Goal: Task Accomplishment & Management: Manage account settings

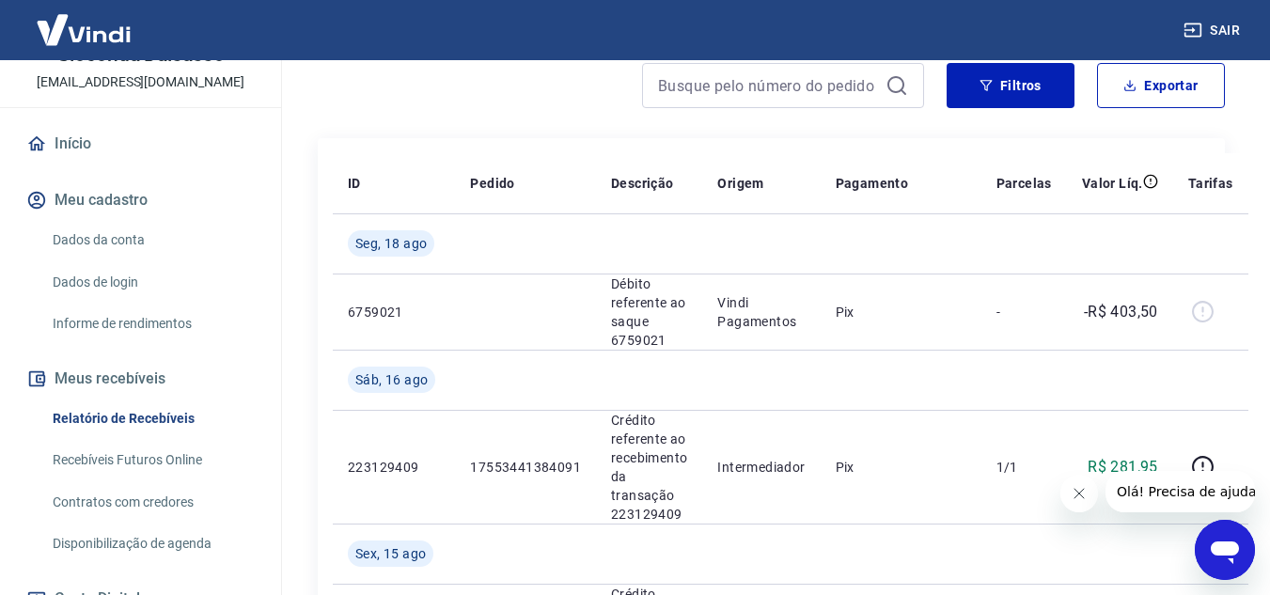
scroll to position [282, 0]
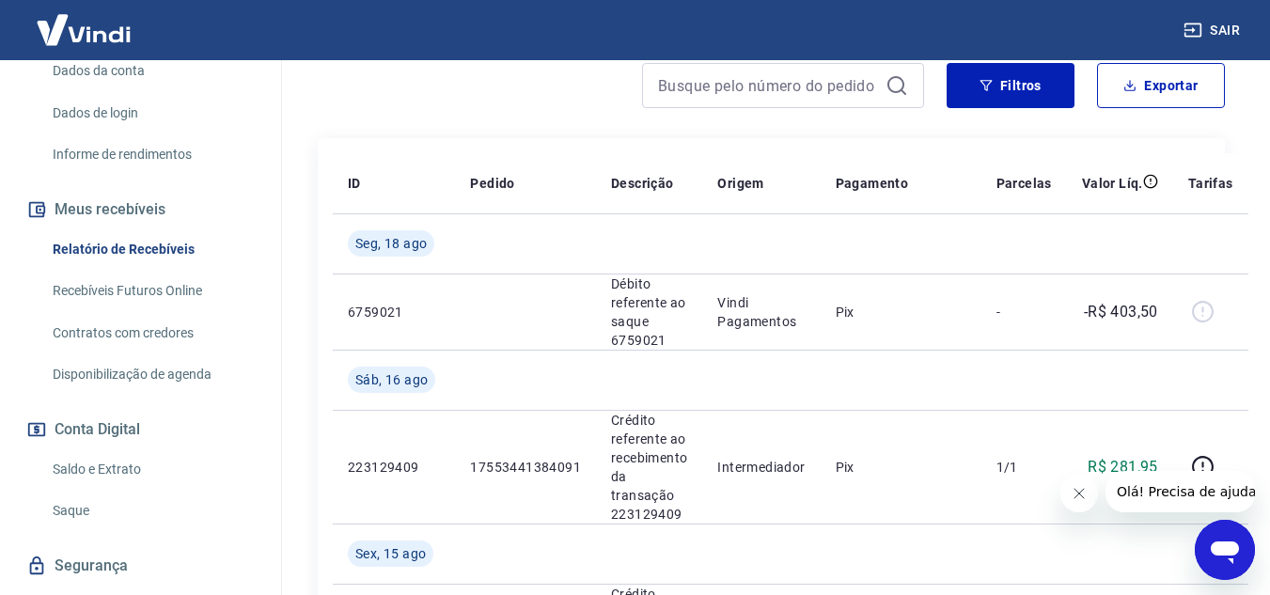
click at [107, 466] on link "Saldo e Extrato" at bounding box center [151, 469] width 213 height 39
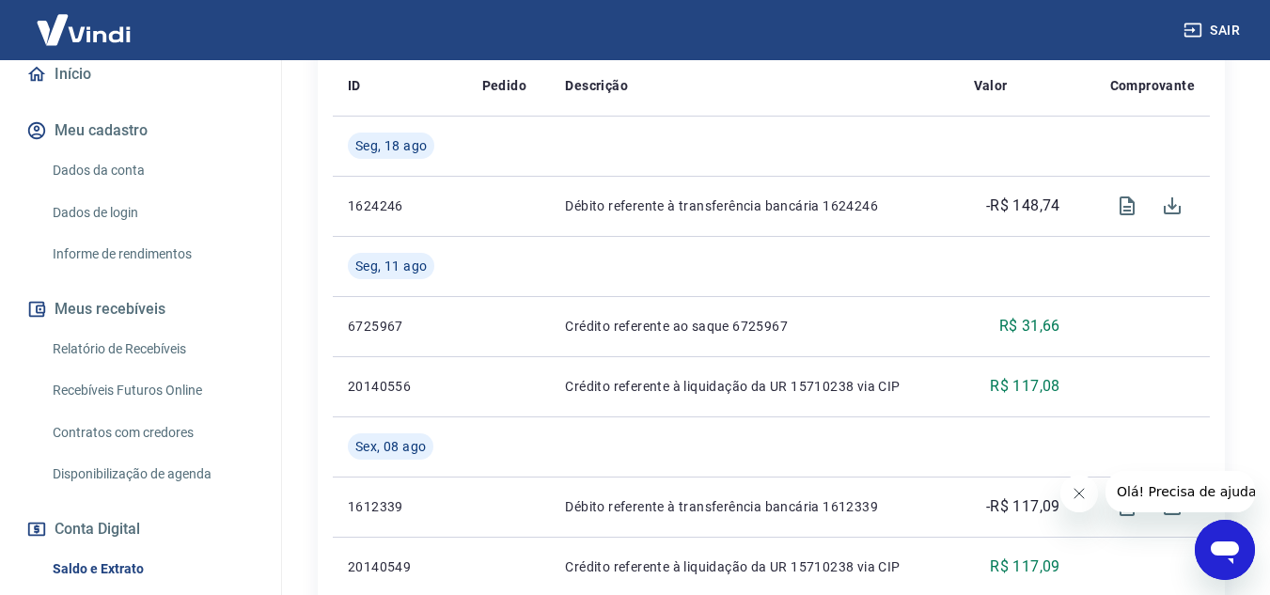
scroll to position [188, 0]
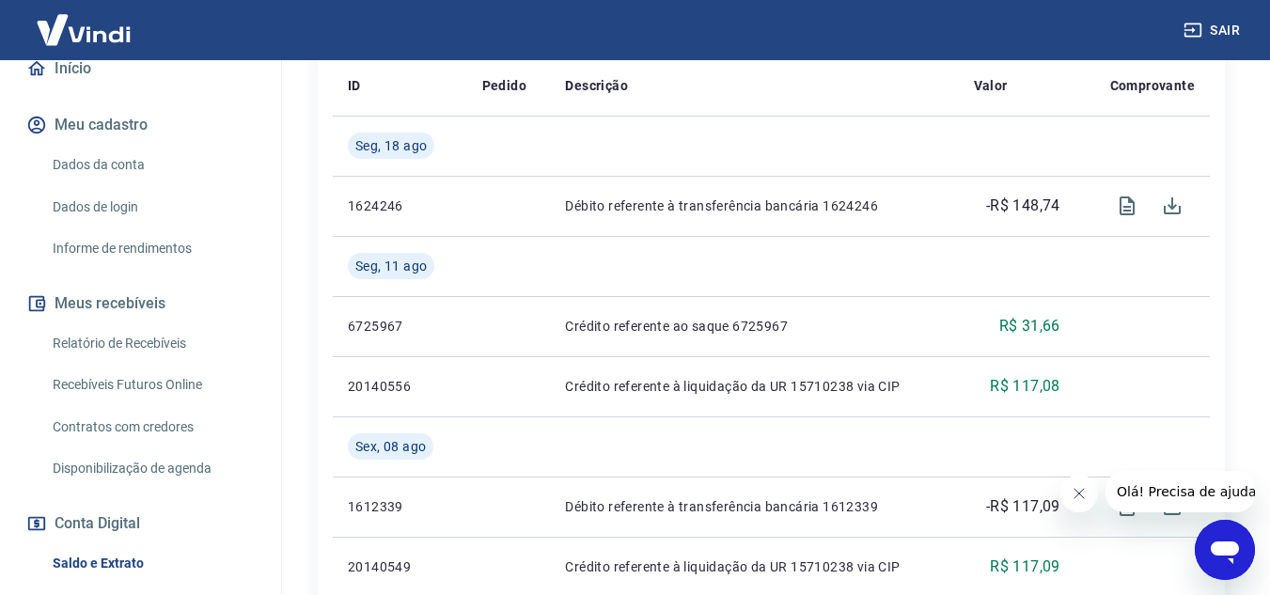
click at [144, 389] on link "Recebíveis Futuros Online" at bounding box center [151, 385] width 213 height 39
